Goal: Task Accomplishment & Management: Complete application form

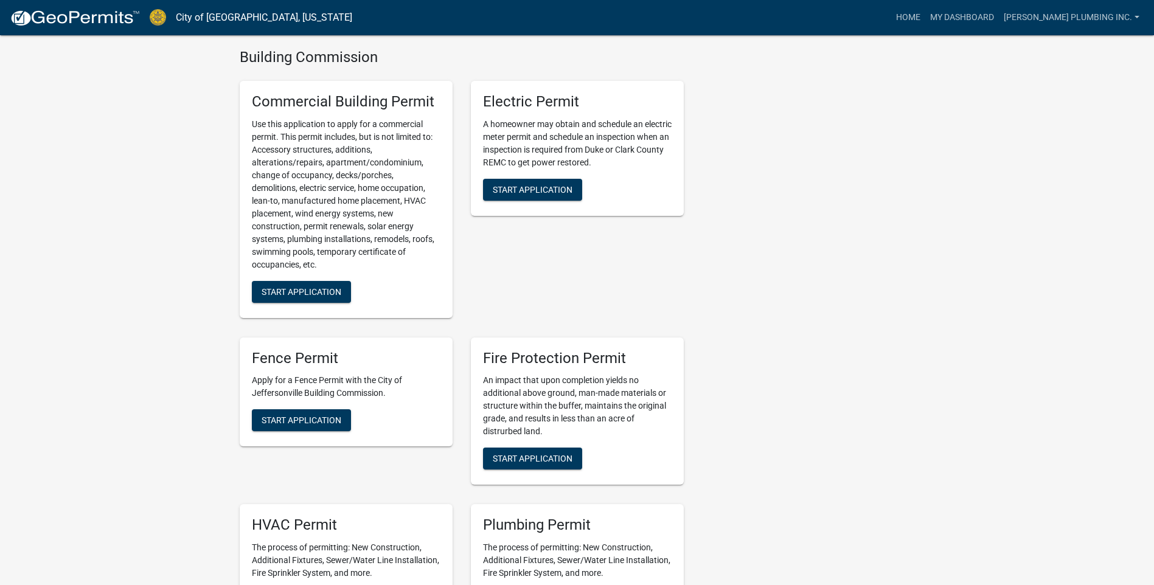
scroll to position [608, 0]
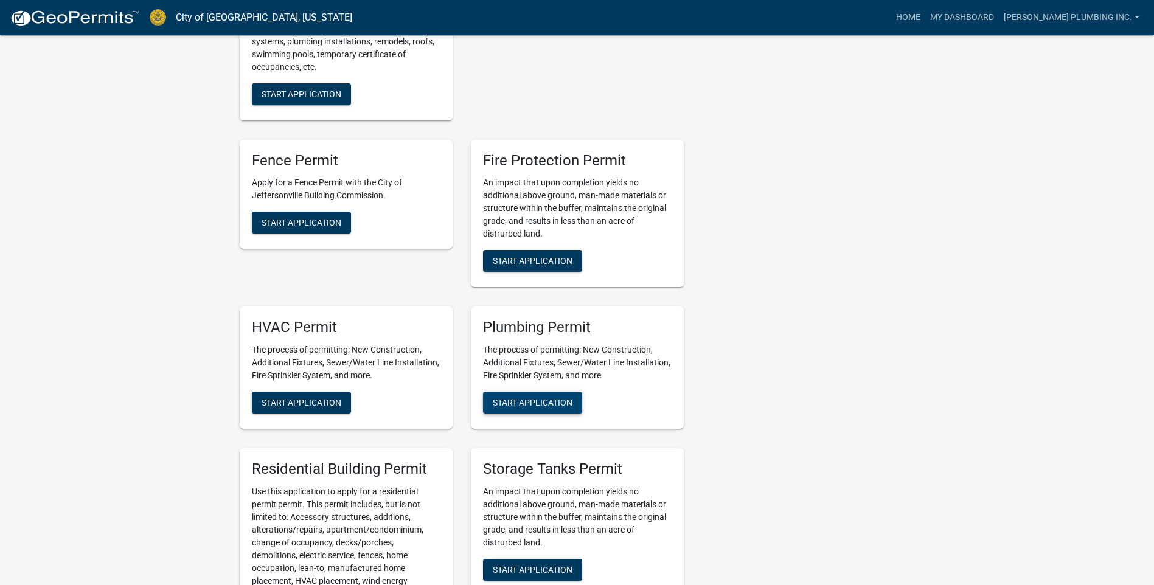
click at [519, 395] on button "Start Application" at bounding box center [532, 403] width 99 height 22
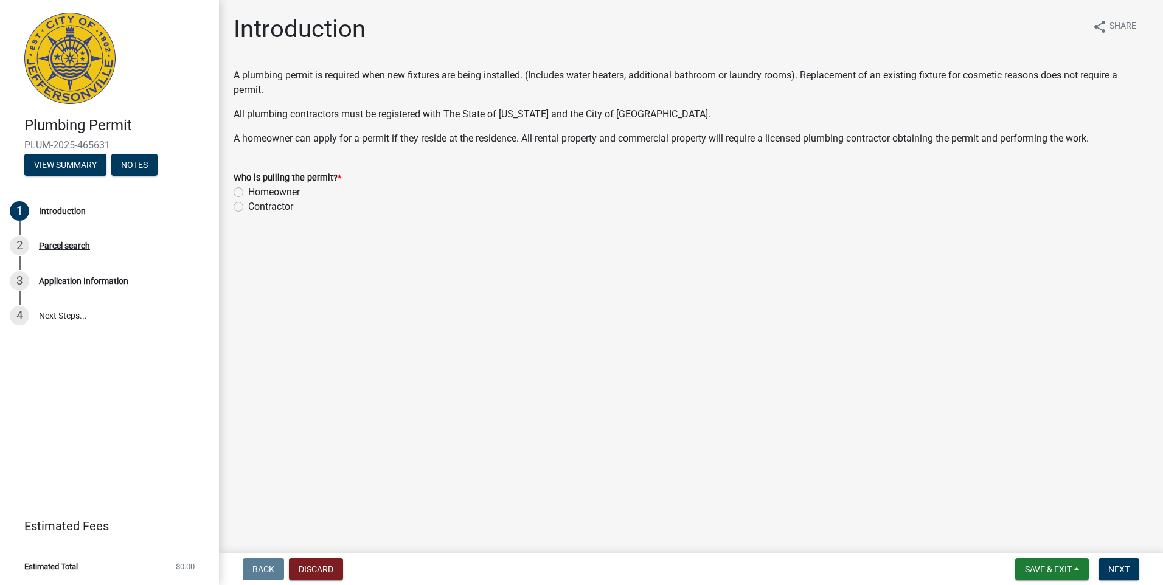
drag, startPoint x: 235, startPoint y: 203, endPoint x: 376, endPoint y: 246, distance: 147.6
click at [248, 204] on label "Contractor" at bounding box center [270, 206] width 45 height 15
click at [248, 204] on input "Contractor" at bounding box center [252, 203] width 8 height 8
radio input "true"
click at [1127, 575] on button "Next" at bounding box center [1118, 569] width 41 height 22
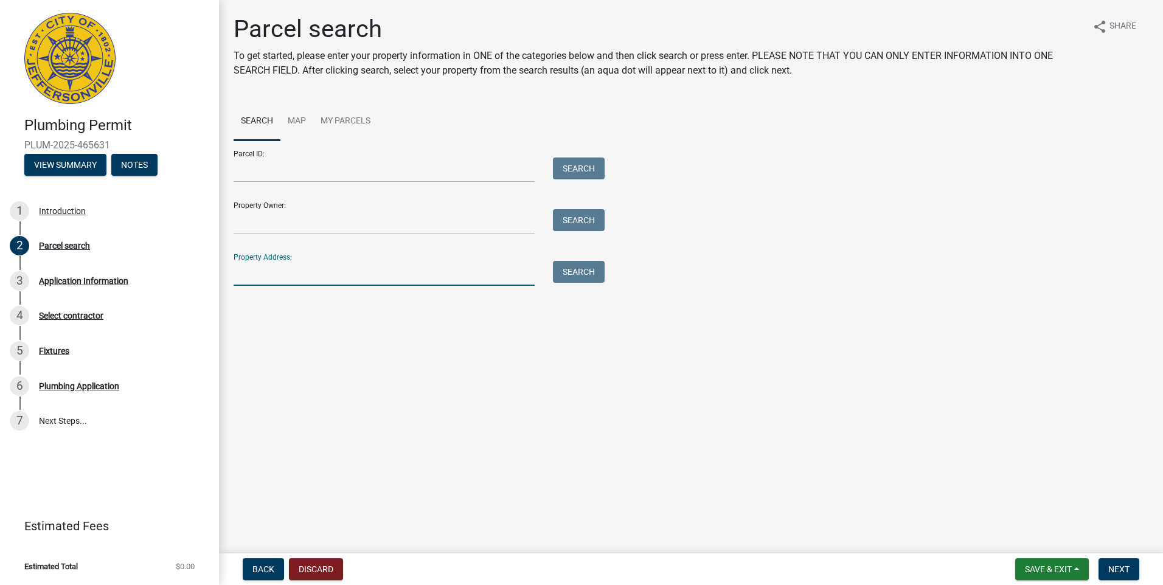
click at [249, 275] on input "Property Address:" at bounding box center [384, 273] width 301 height 25
click at [581, 271] on button "Search" at bounding box center [579, 272] width 52 height 22
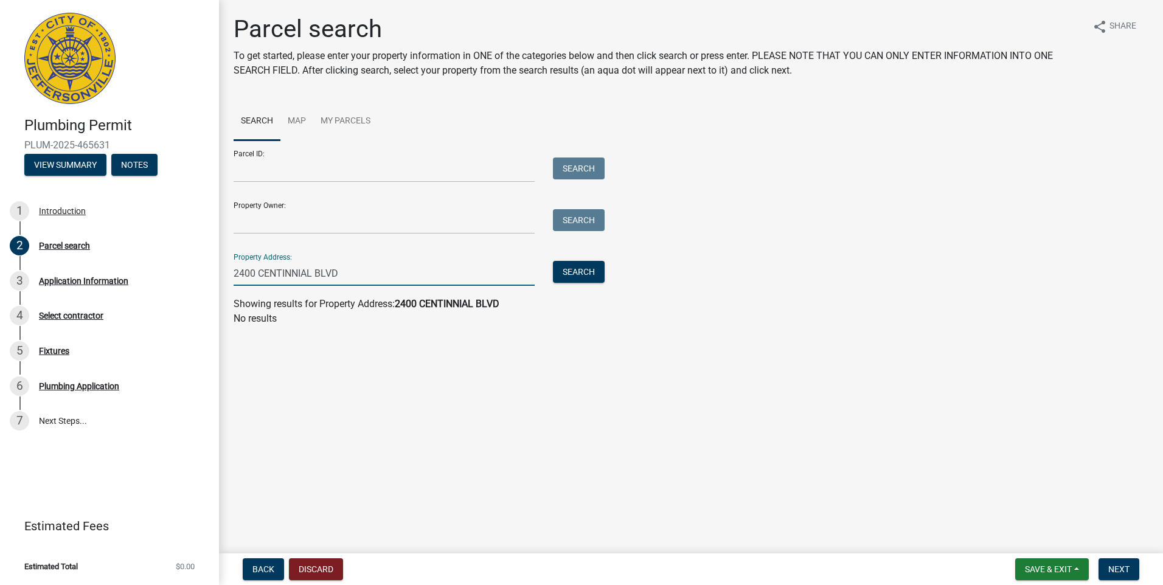
click at [285, 272] on input "2400 CENTINNIAL BLVD" at bounding box center [384, 273] width 301 height 25
type input "[STREET_ADDRESS]"
click at [588, 282] on button "Search" at bounding box center [579, 272] width 52 height 22
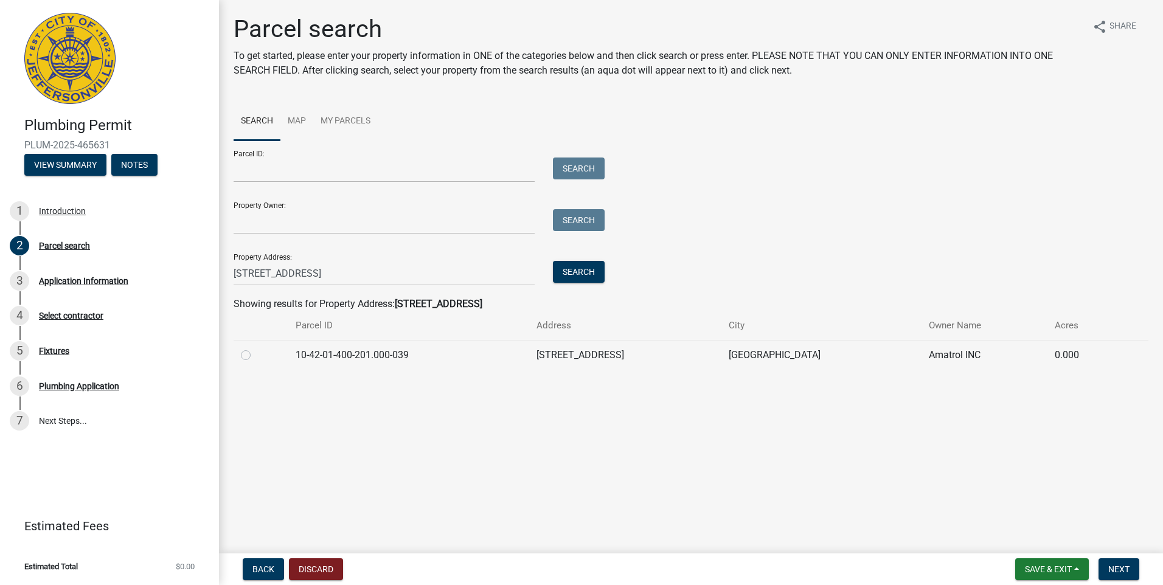
click at [255, 348] on label at bounding box center [255, 348] width 0 height 0
click at [255, 356] on input "radio" at bounding box center [259, 352] width 8 height 8
radio input "true"
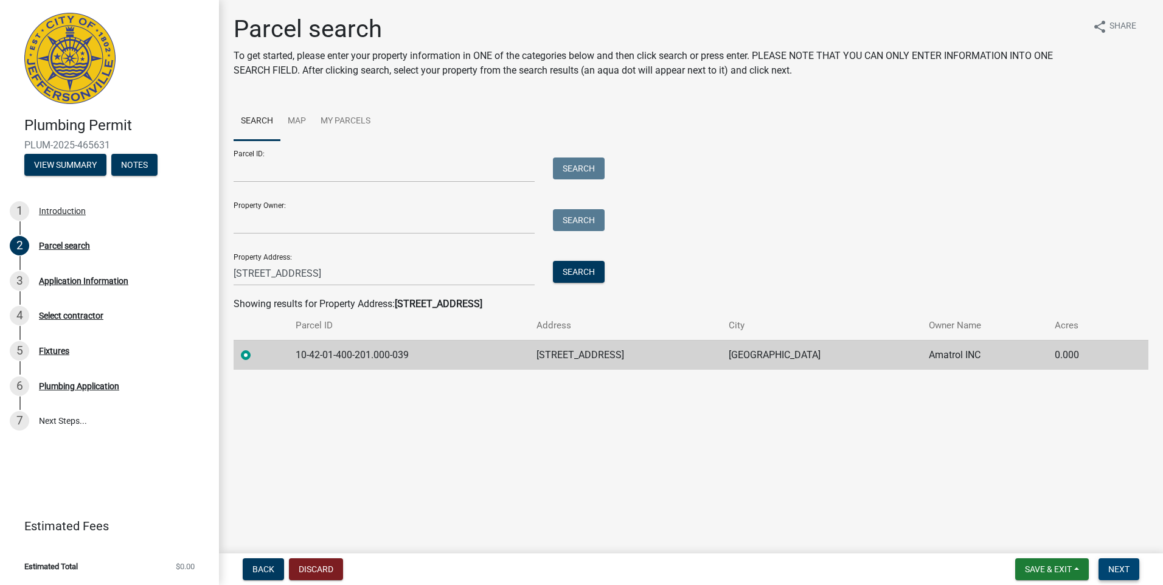
click at [1118, 570] on span "Next" at bounding box center [1118, 569] width 21 height 10
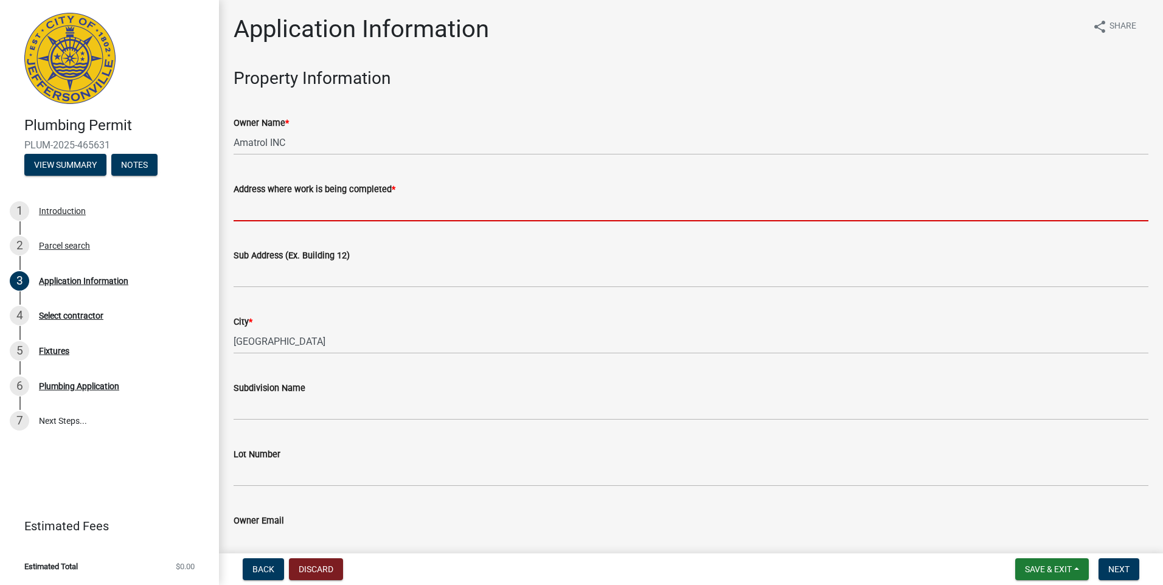
click at [262, 207] on input "Address where work is being completed *" at bounding box center [691, 208] width 915 height 25
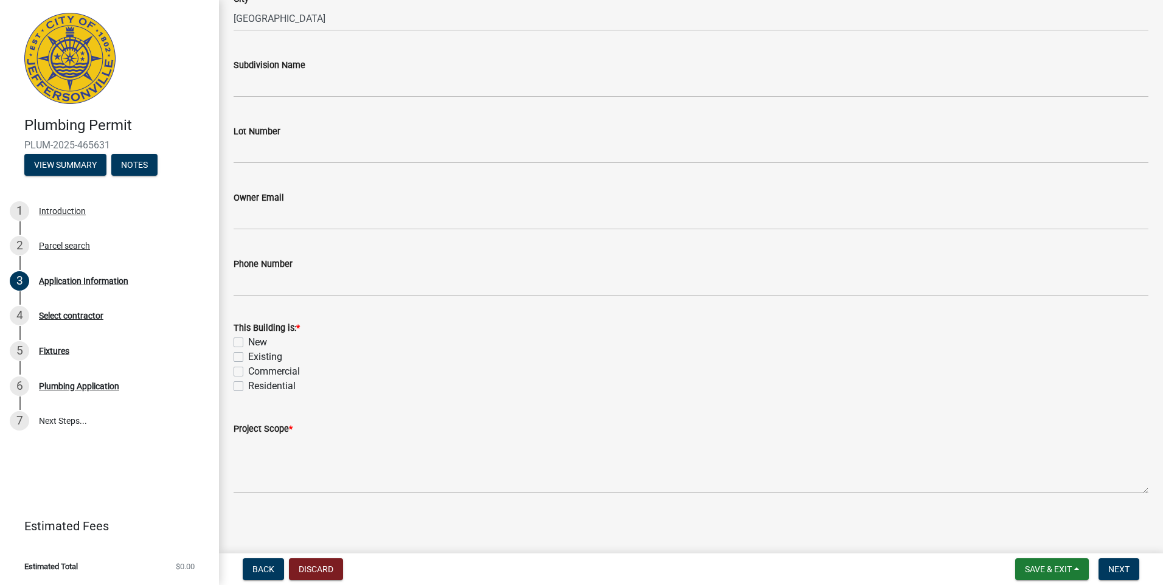
scroll to position [325, 0]
type input "AMATROL WEST 50 GAL ELECT"
drag, startPoint x: 240, startPoint y: 356, endPoint x: 241, endPoint y: 366, distance: 9.8
click at [248, 356] on label "Existing" at bounding box center [265, 355] width 34 height 15
click at [248, 356] on input "Existing" at bounding box center [252, 352] width 8 height 8
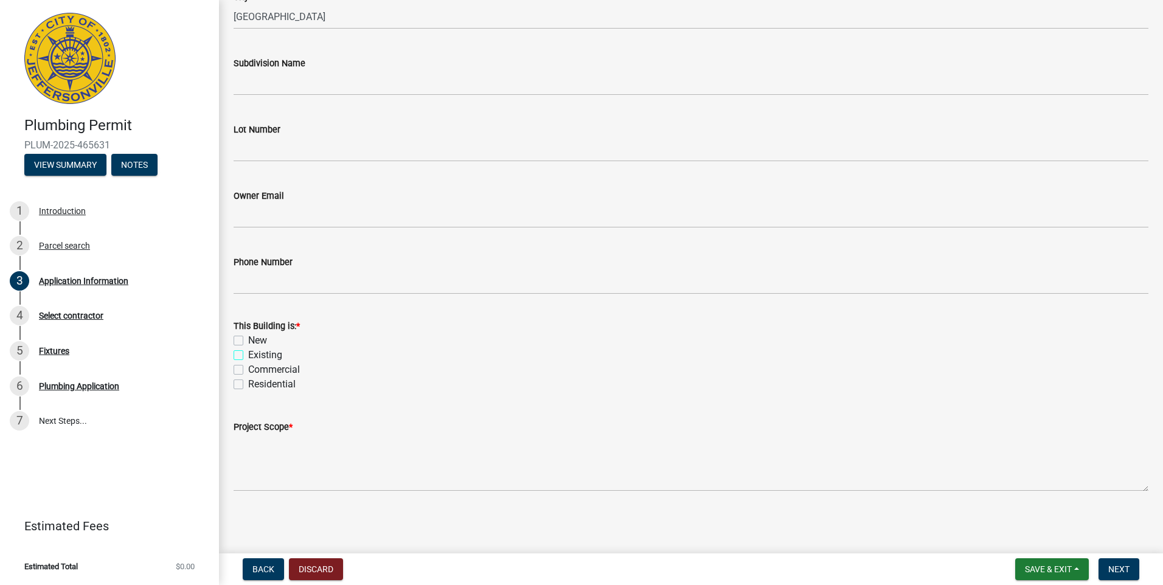
checkbox input "true"
checkbox input "false"
checkbox input "true"
checkbox input "false"
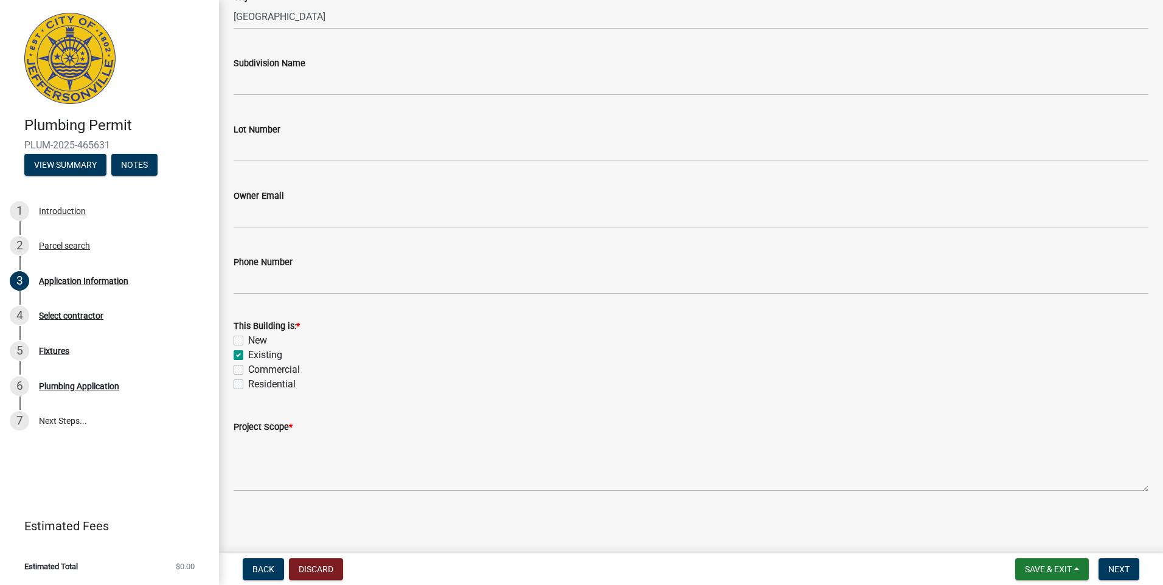
drag, startPoint x: 240, startPoint y: 370, endPoint x: 265, endPoint y: 402, distance: 40.7
click at [248, 372] on label "Commercial" at bounding box center [274, 369] width 52 height 15
click at [248, 370] on input "Commercial" at bounding box center [252, 366] width 8 height 8
checkbox input "true"
checkbox input "false"
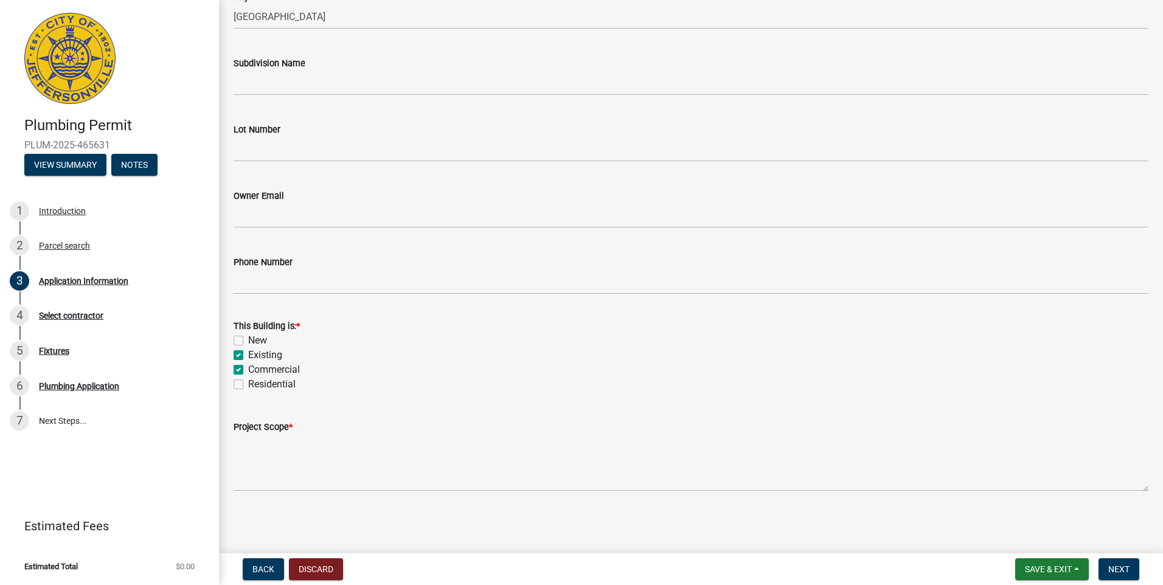
checkbox input "true"
checkbox input "false"
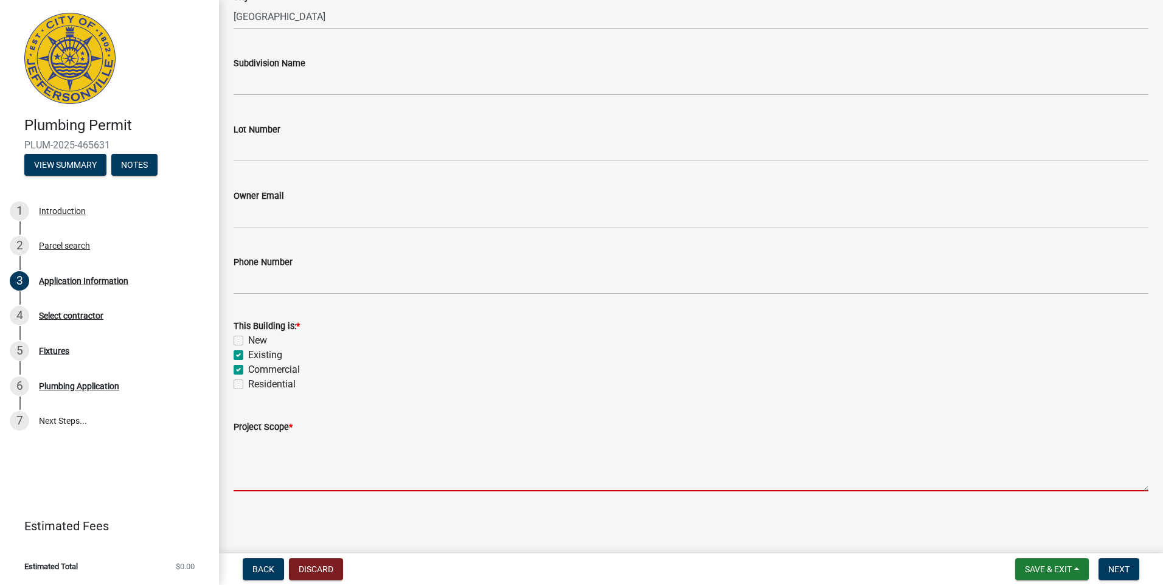
click at [276, 480] on textarea "Project Scope *" at bounding box center [691, 462] width 915 height 57
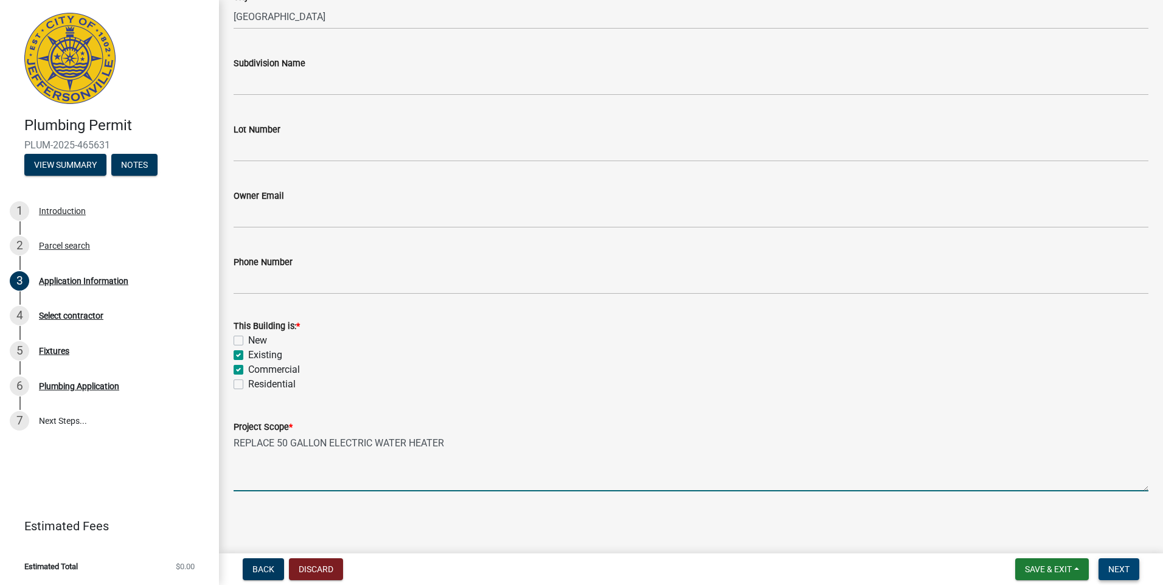
type textarea "REPLACE 50 GALLON ELECTRIC WATER HEATER"
click at [1114, 563] on button "Next" at bounding box center [1118, 569] width 41 height 22
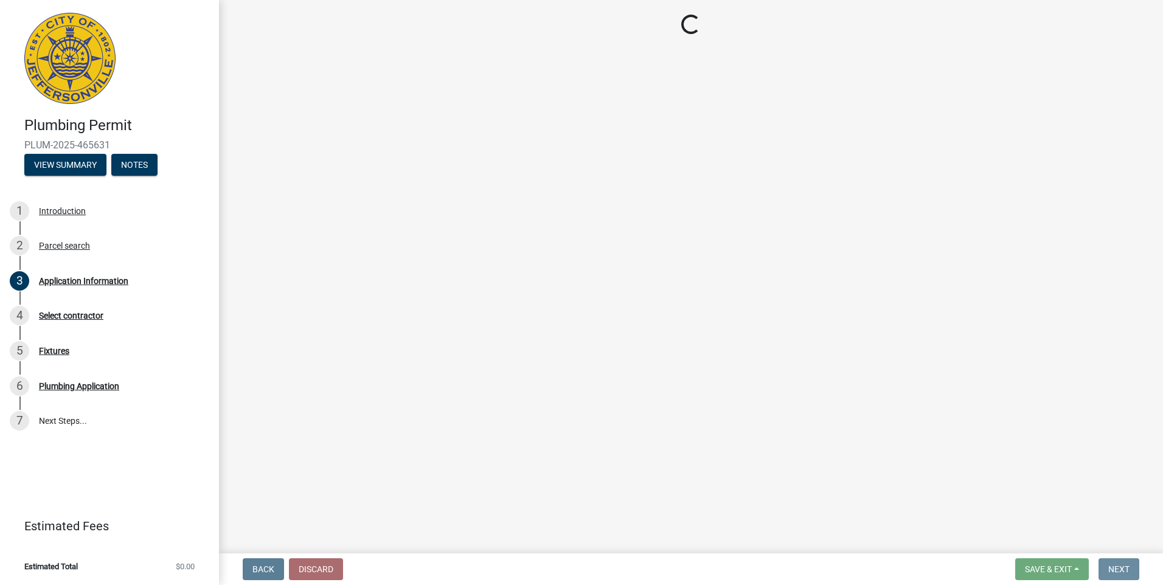
scroll to position [0, 0]
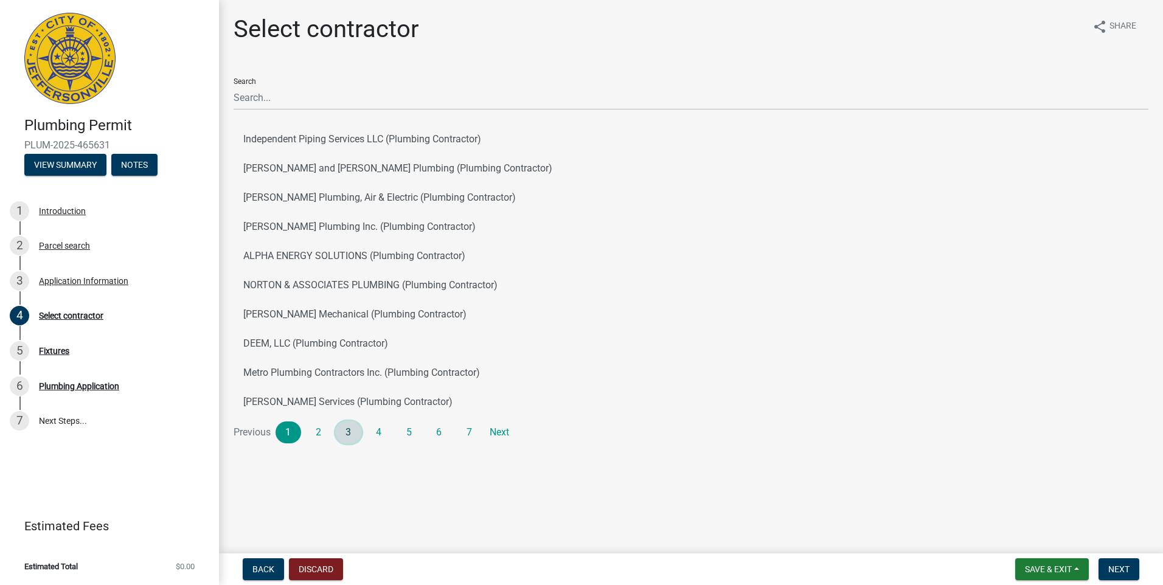
click at [345, 433] on link "3" at bounding box center [349, 432] width 26 height 22
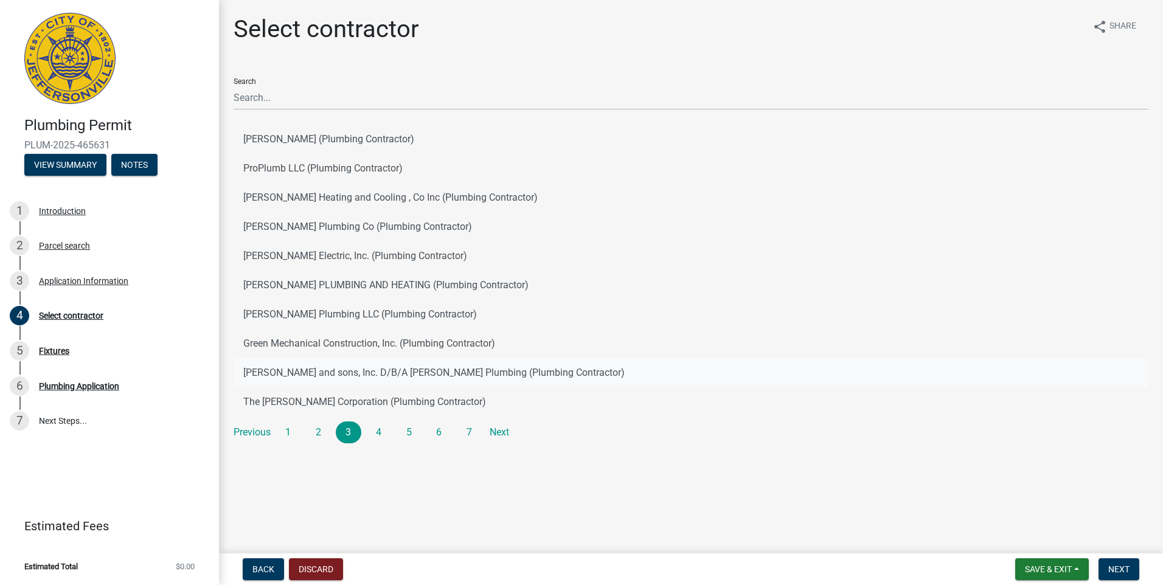
click at [322, 372] on button "[PERSON_NAME] and sons, Inc. D/B/A [PERSON_NAME] Plumbing (Plumbing Contractor)" at bounding box center [691, 372] width 915 height 29
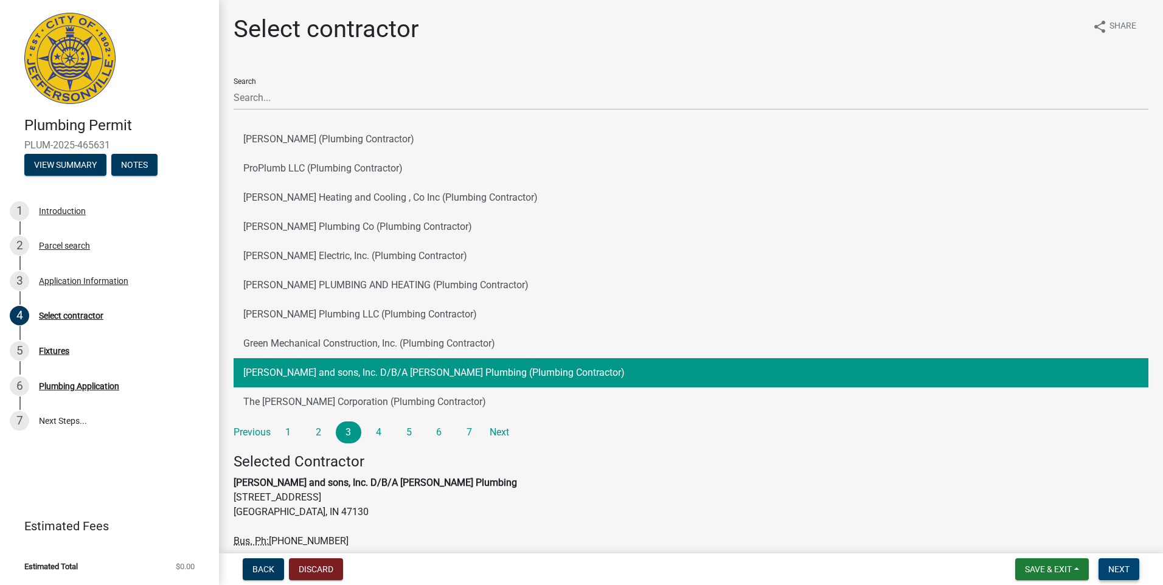
click at [1122, 569] on span "Next" at bounding box center [1118, 569] width 21 height 10
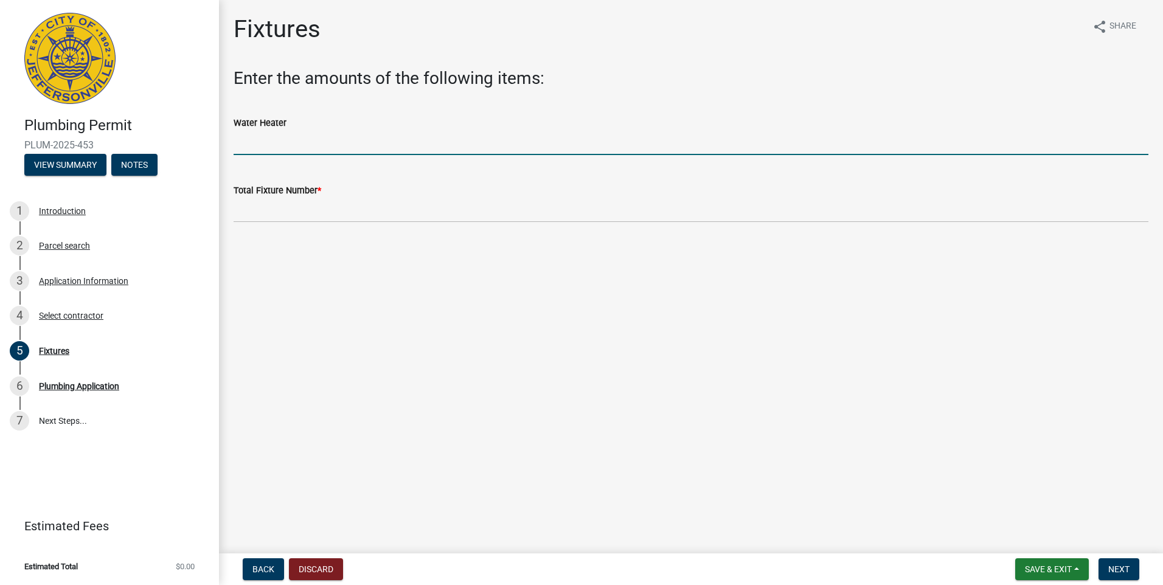
drag, startPoint x: 236, startPoint y: 140, endPoint x: 242, endPoint y: 145, distance: 7.4
click at [236, 142] on input "text" at bounding box center [691, 142] width 915 height 25
type input "1"
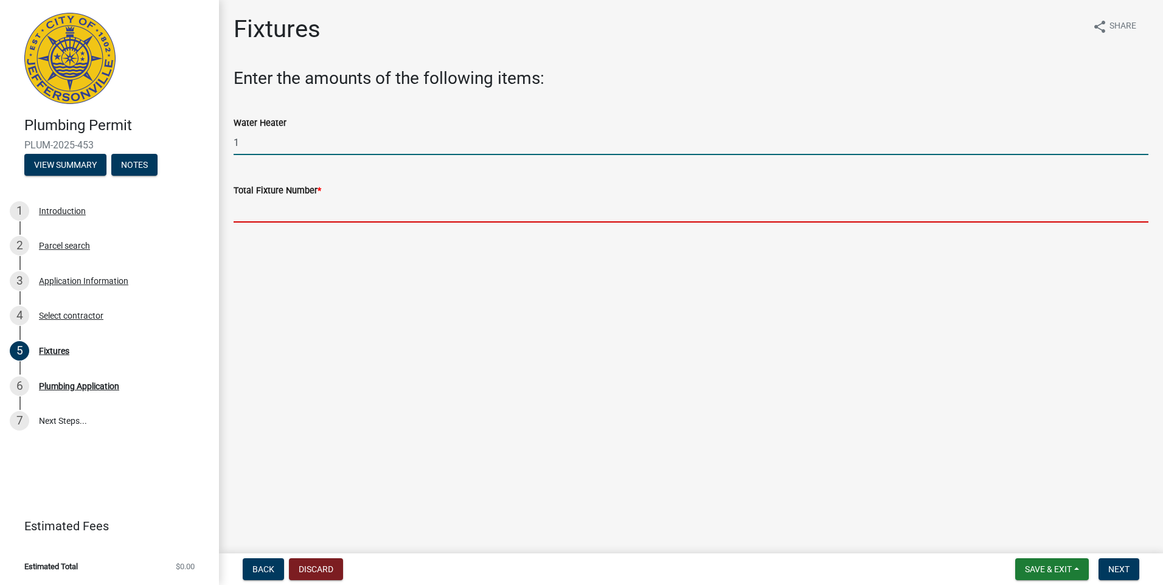
type input "1"
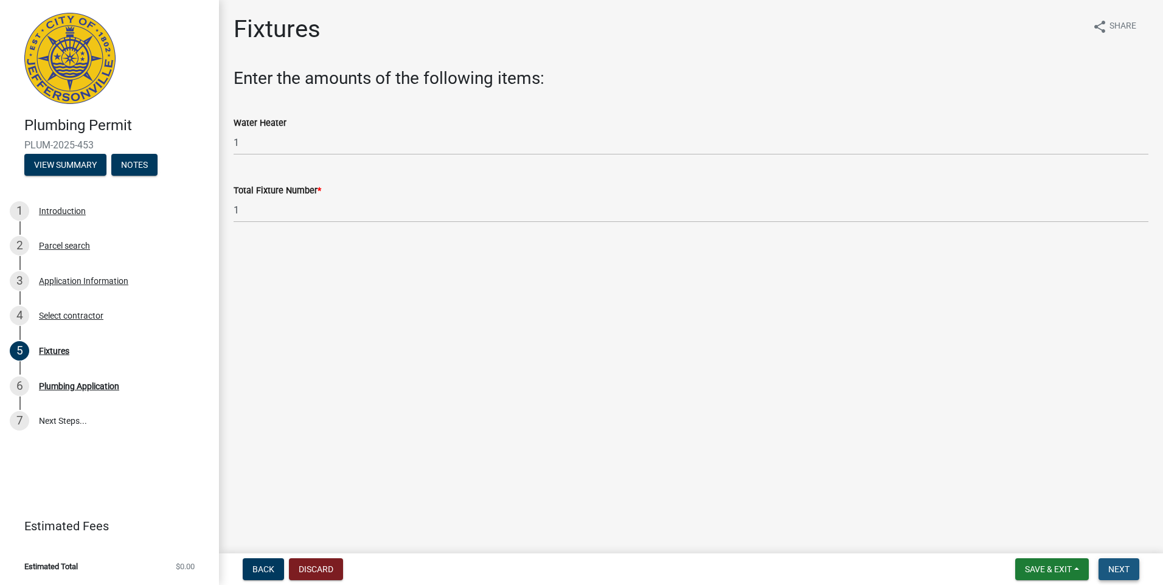
click at [1124, 569] on span "Next" at bounding box center [1118, 569] width 21 height 10
